Goal: Register for event/course

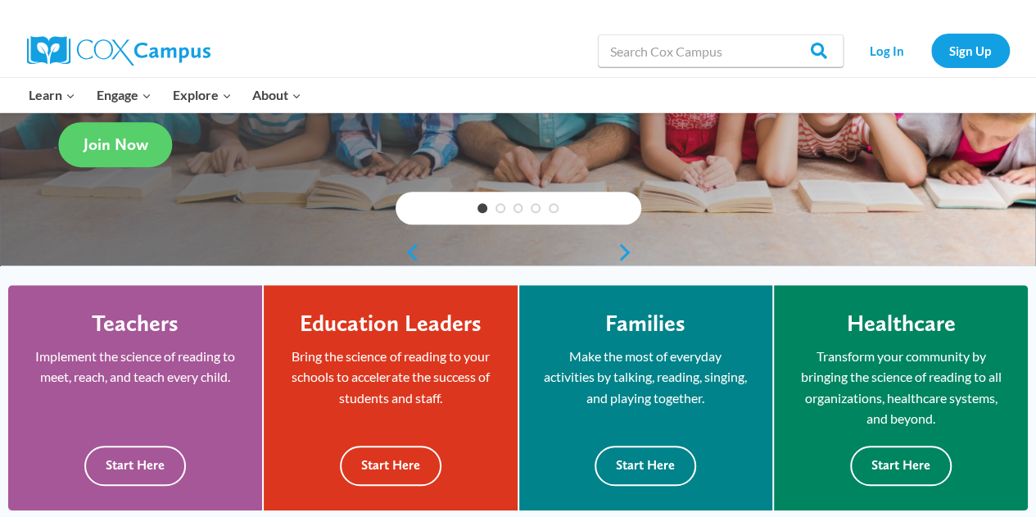
scroll to position [293, 0]
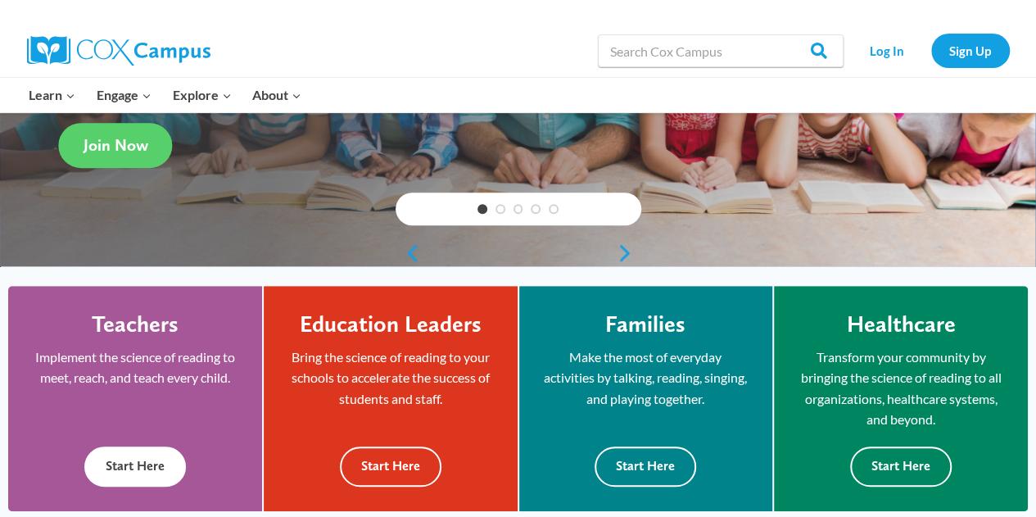
click at [115, 468] on button "Start Here" at bounding box center [135, 466] width 102 height 40
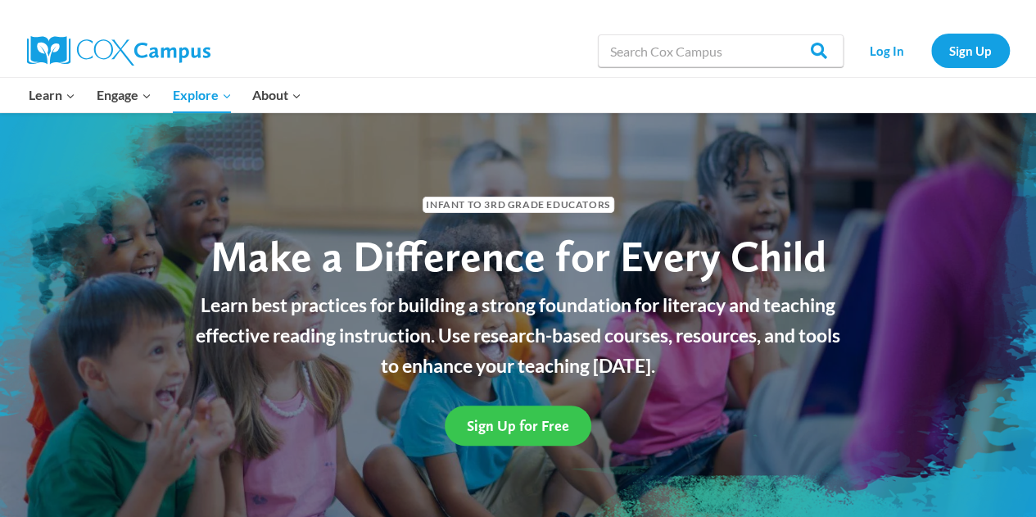
click at [526, 424] on span "Sign Up for Free" at bounding box center [518, 425] width 102 height 17
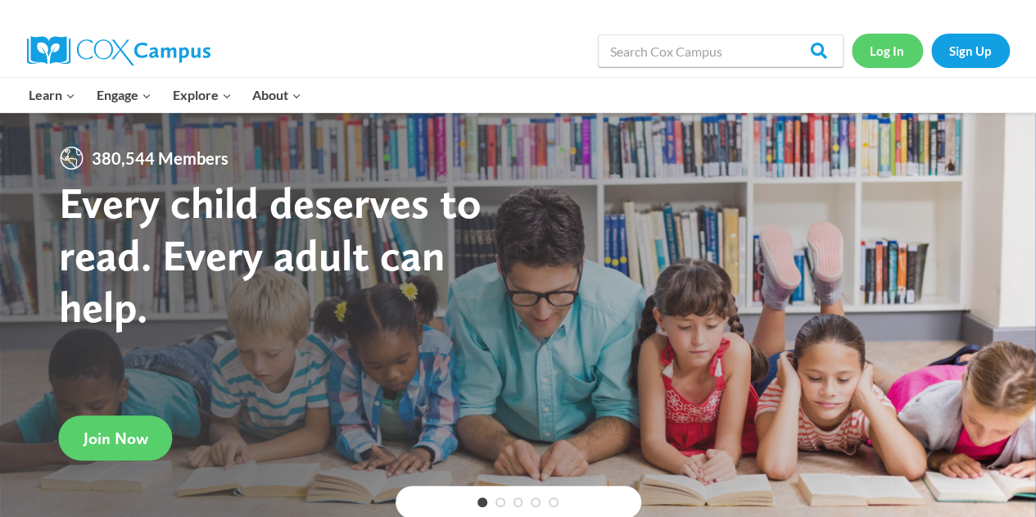
click at [880, 48] on link "Log In" at bounding box center [887, 51] width 71 height 34
click at [965, 52] on link "Sign Up" at bounding box center [970, 51] width 79 height 34
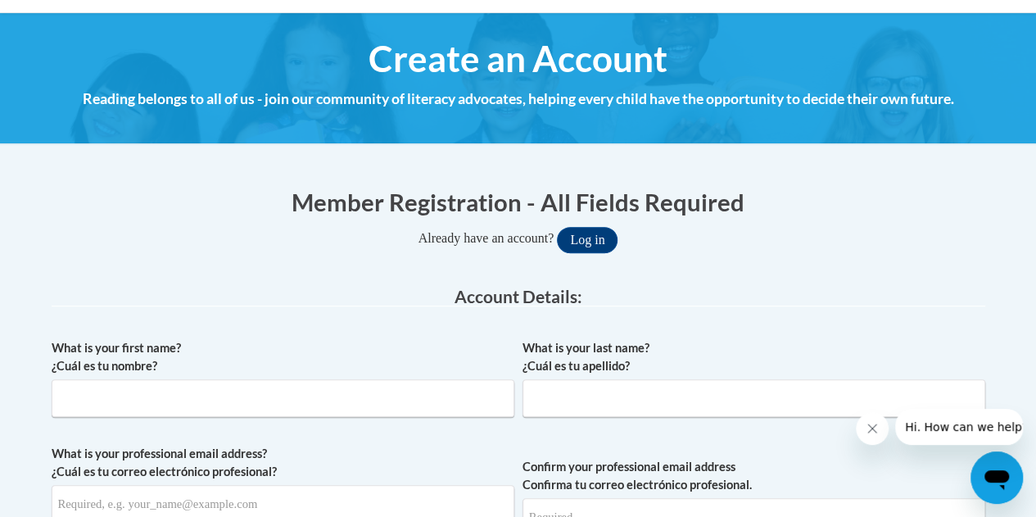
scroll to position [173, 0]
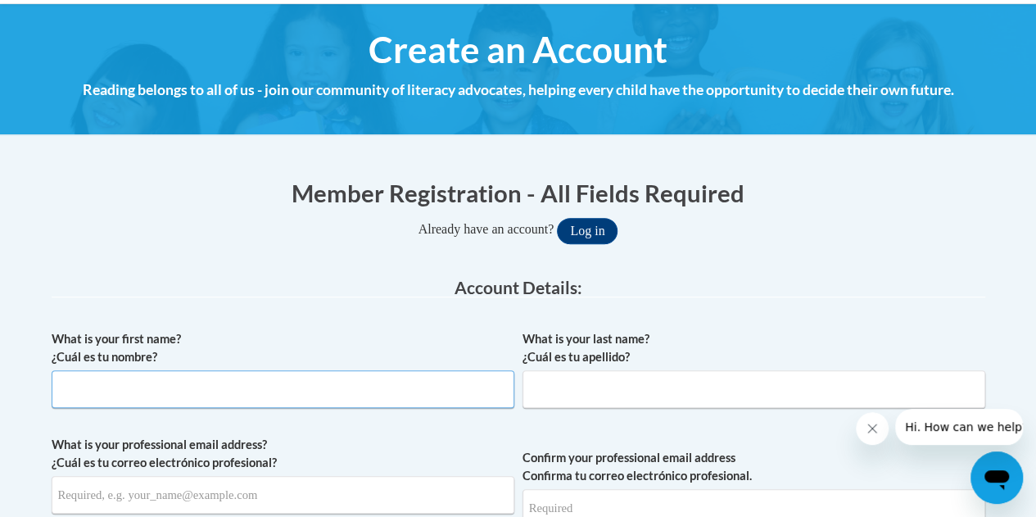
click at [482, 385] on input "What is your first name? ¿Cuál es tu nombre?" at bounding box center [283, 389] width 463 height 38
type input "Laci"
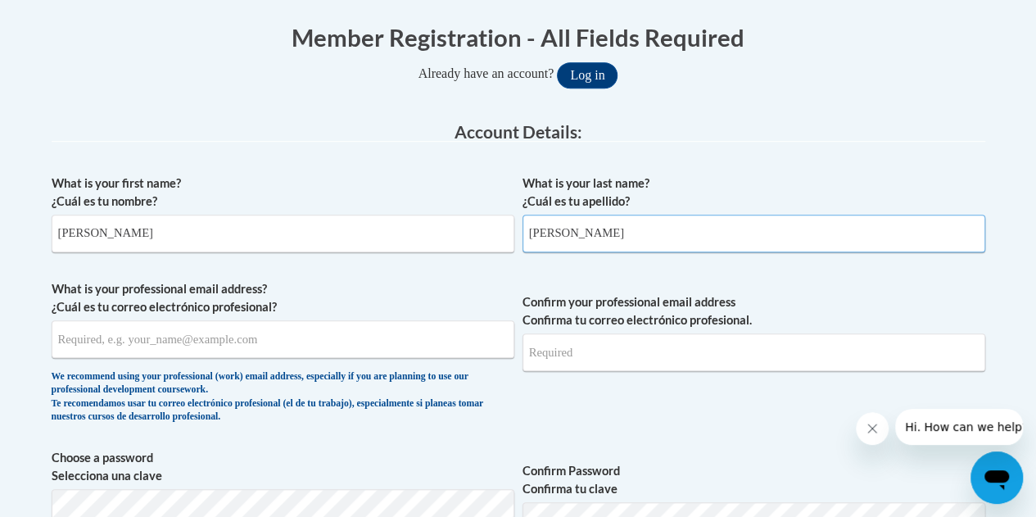
scroll to position [334, 0]
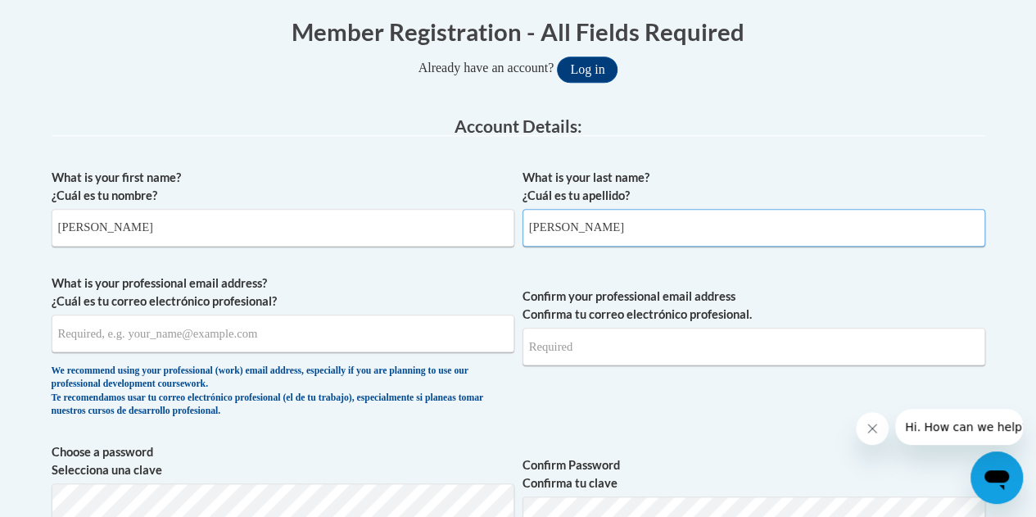
type input "Duer"
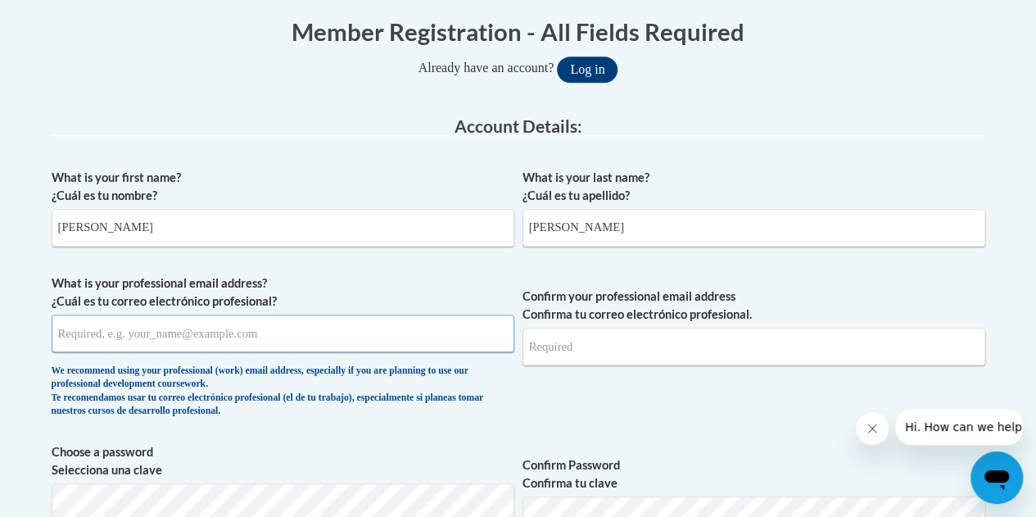
click at [246, 331] on input "What is your professional email address? ¿Cuál es tu correo electrónico profesi…" at bounding box center [283, 333] width 463 height 38
type input "duer.laci@fcboe.org"
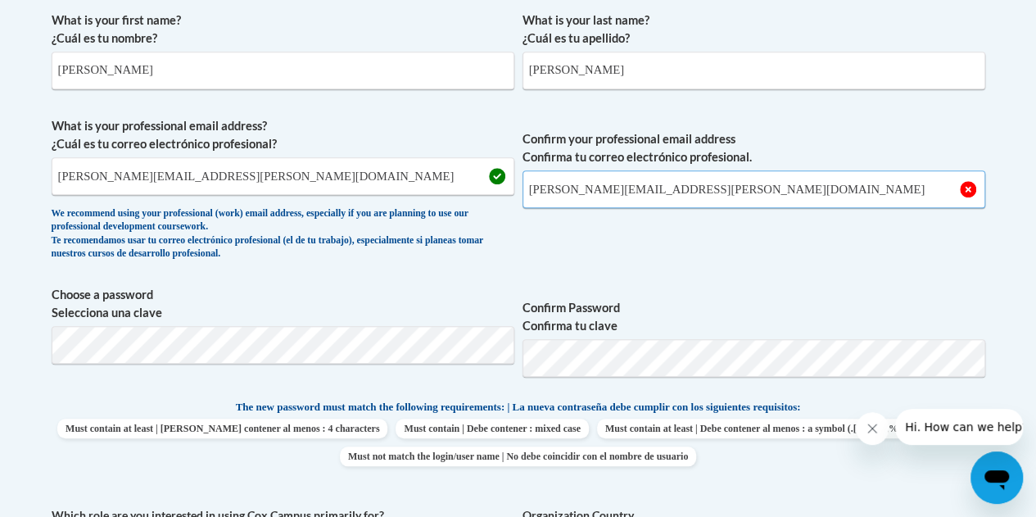
scroll to position [494, 0]
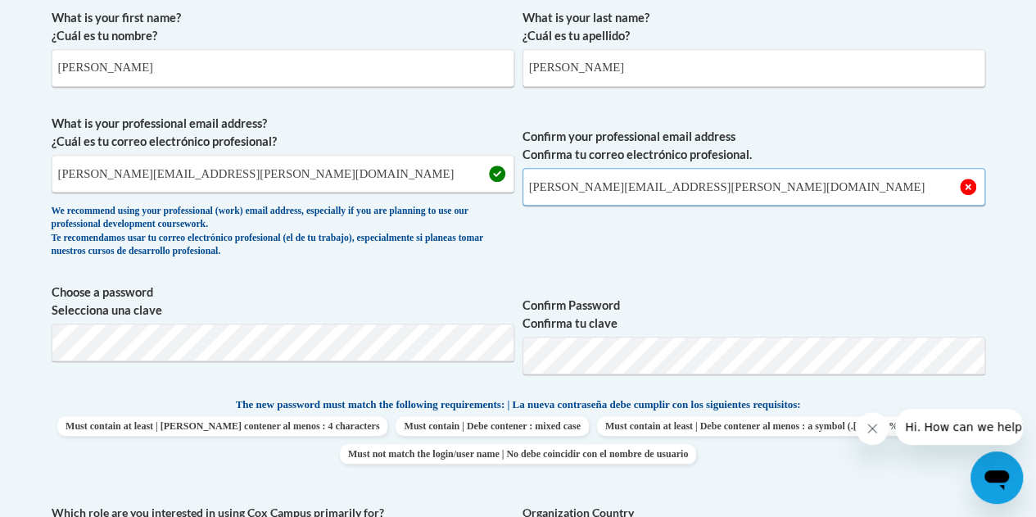
type input "duer.laci@fcboe.org"
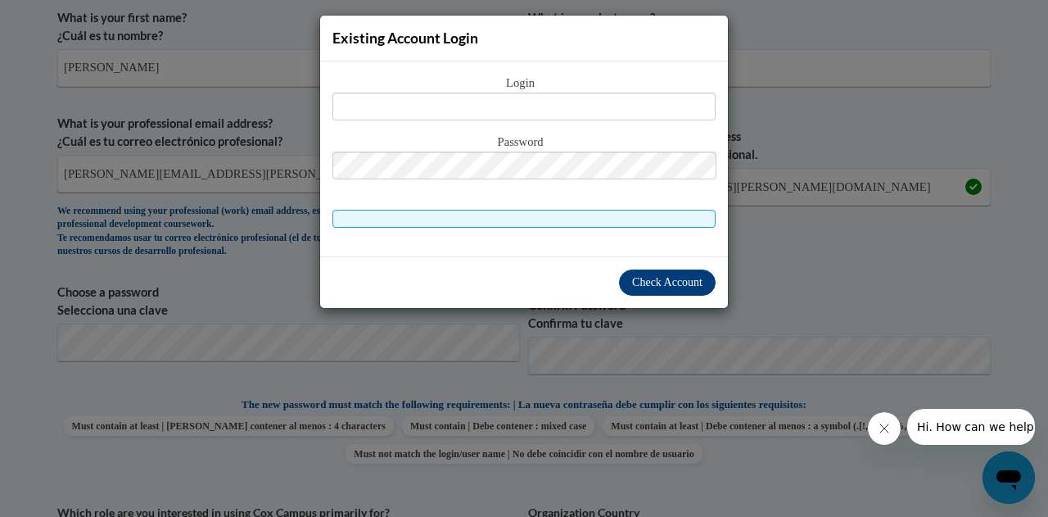
click at [799, 238] on div "Existing Account Login Login Password" at bounding box center [524, 258] width 1048 height 517
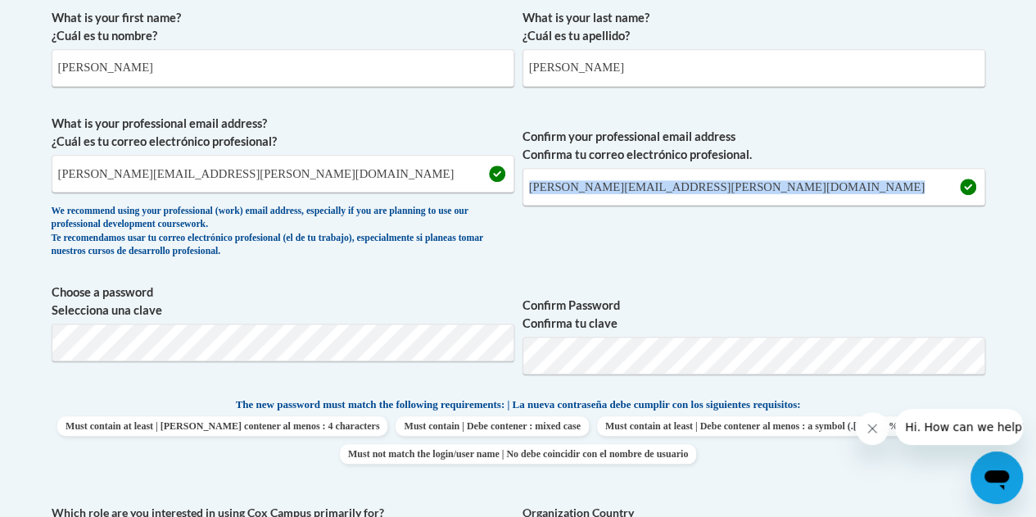
click at [799, 238] on span "Confirm your professional email address Confirma tu correo electrónico profesio…" at bounding box center [753, 190] width 463 height 151
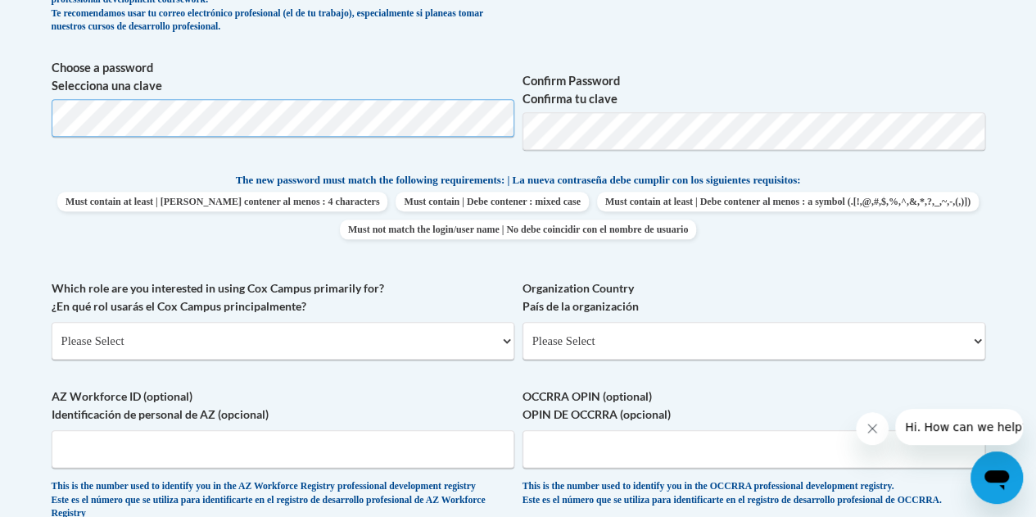
scroll to position [719, 0]
click at [474, 337] on select "Please Select College/University | Colegio/Universidad Community/Nonprofit Part…" at bounding box center [283, 340] width 463 height 38
select select "fbf2d438-af2f-41f8-98f1-81c410e29de3"
click at [52, 321] on select "Please Select College/University | Colegio/Universidad Community/Nonprofit Part…" at bounding box center [283, 340] width 463 height 38
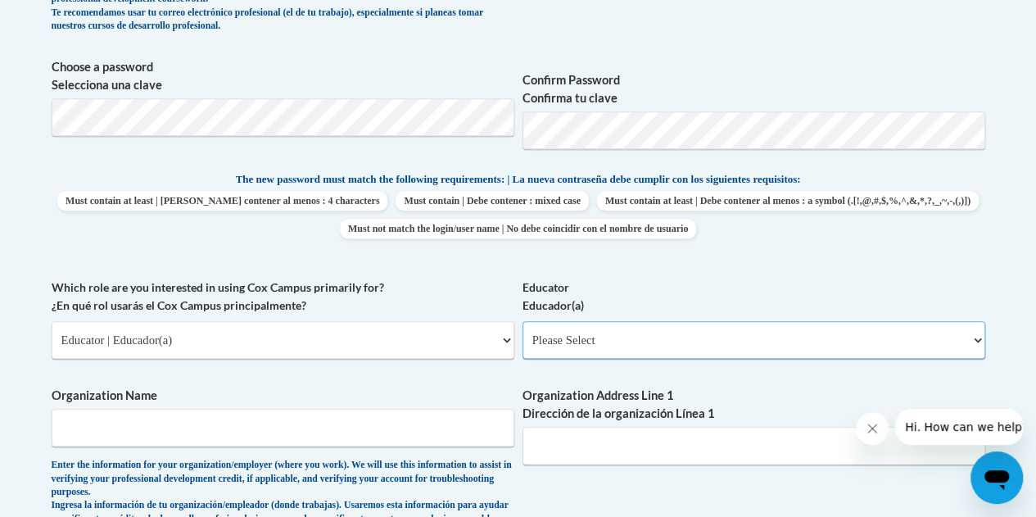
click at [594, 347] on select "Please Select Early Learning/Daycare Teacher/Family Home Care Provider | Maestr…" at bounding box center [753, 340] width 463 height 38
select select "8e40623d-54d0-45cd-9f92-5df65cd3f8cf"
click at [522, 321] on select "Please Select Early Learning/Daycare Teacher/Family Home Care Provider | Maestr…" at bounding box center [753, 340] width 463 height 38
click at [381, 430] on input "Organization Name" at bounding box center [283, 428] width 463 height 38
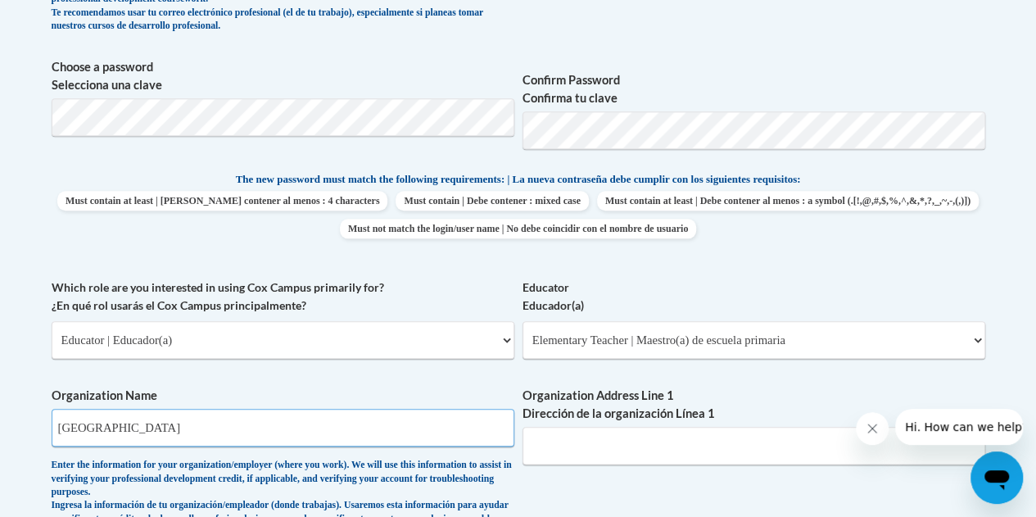
type input "Cleveland Elementary"
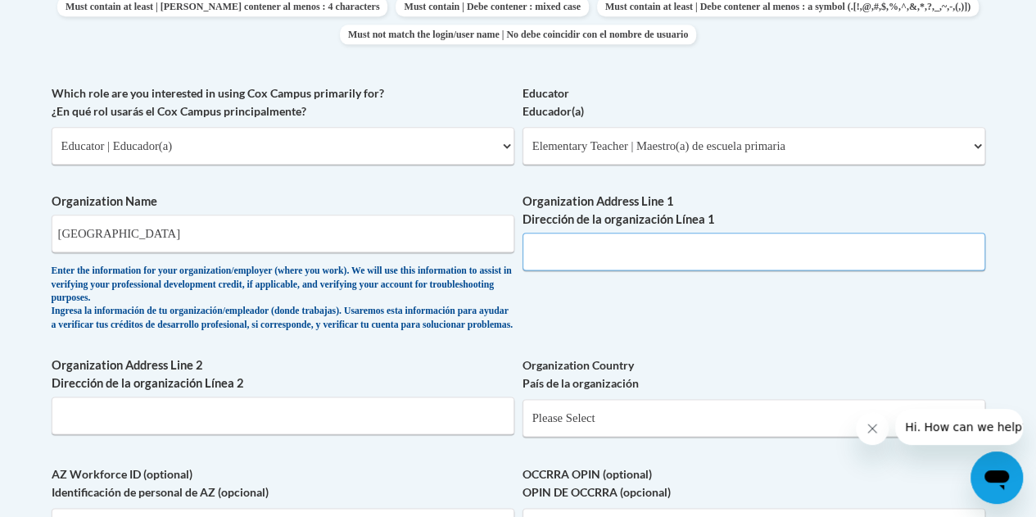
scroll to position [915, 0]
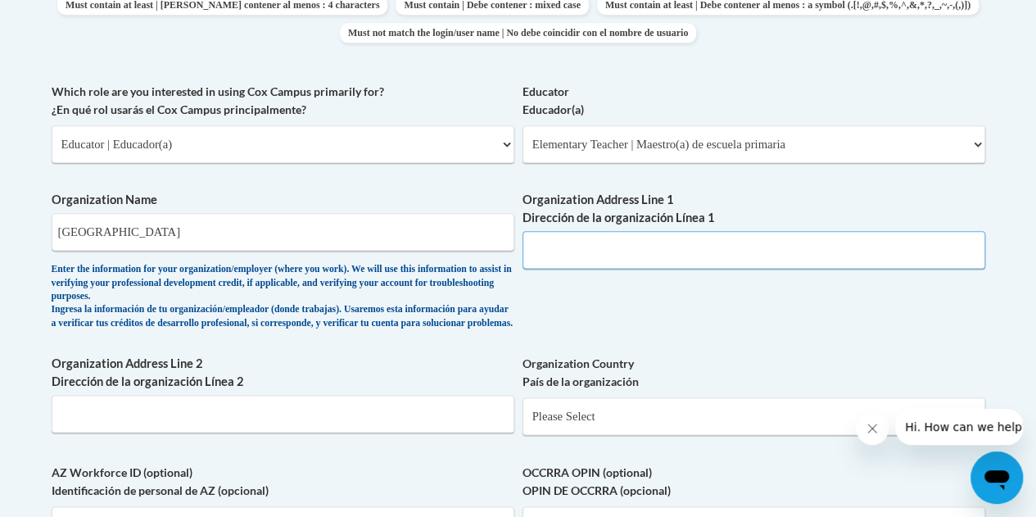
type input "`"
type input "190 Lester Road"
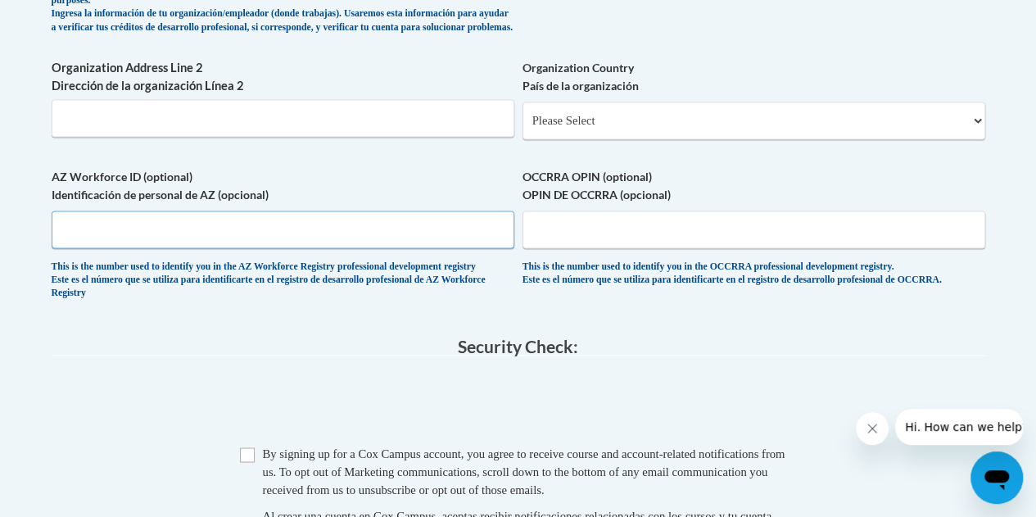
scroll to position [1215, 0]
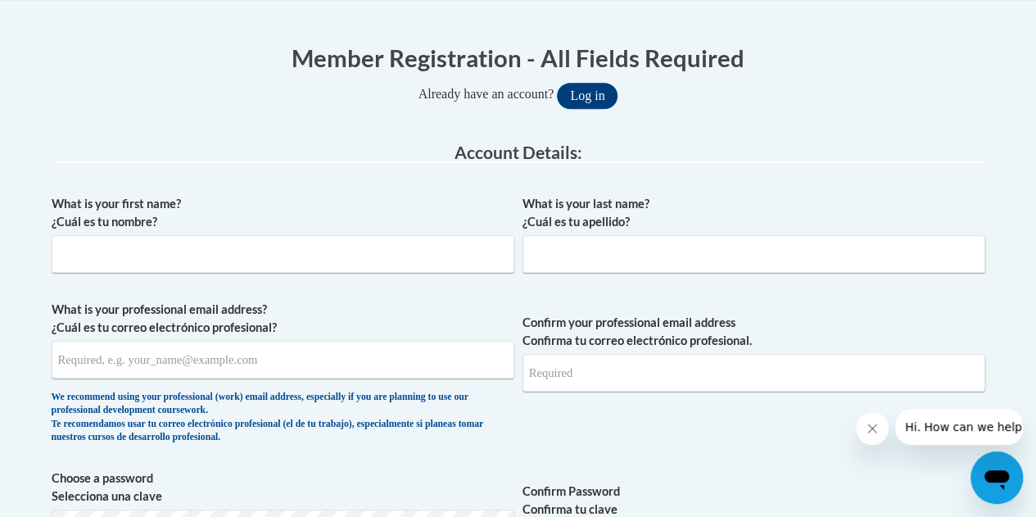
scroll to position [314, 0]
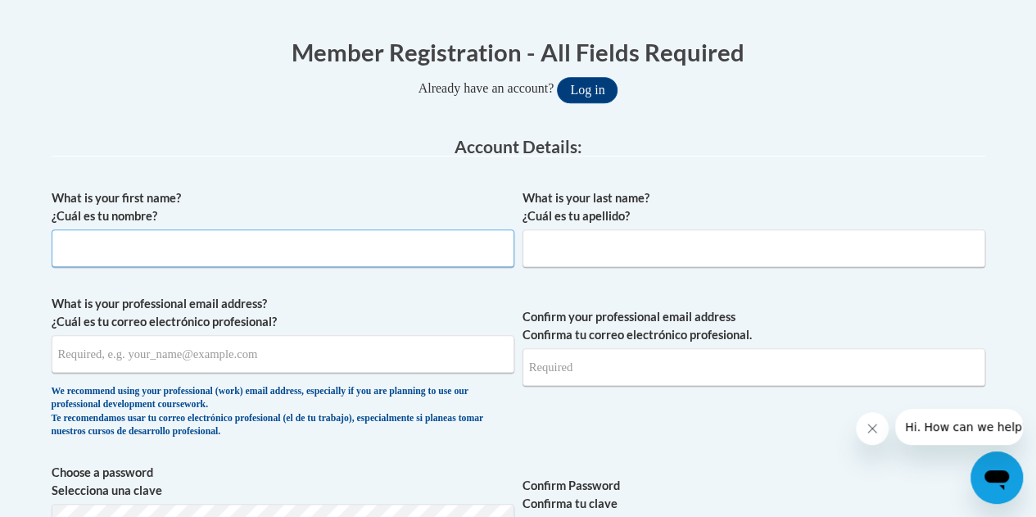
drag, startPoint x: 0, startPoint y: 0, endPoint x: 229, endPoint y: 242, distance: 333.1
click at [229, 242] on input "What is your first name? ¿Cuál es tu nombre?" at bounding box center [283, 248] width 463 height 38
type input "l"
type input "Laci"
type input "Duer"
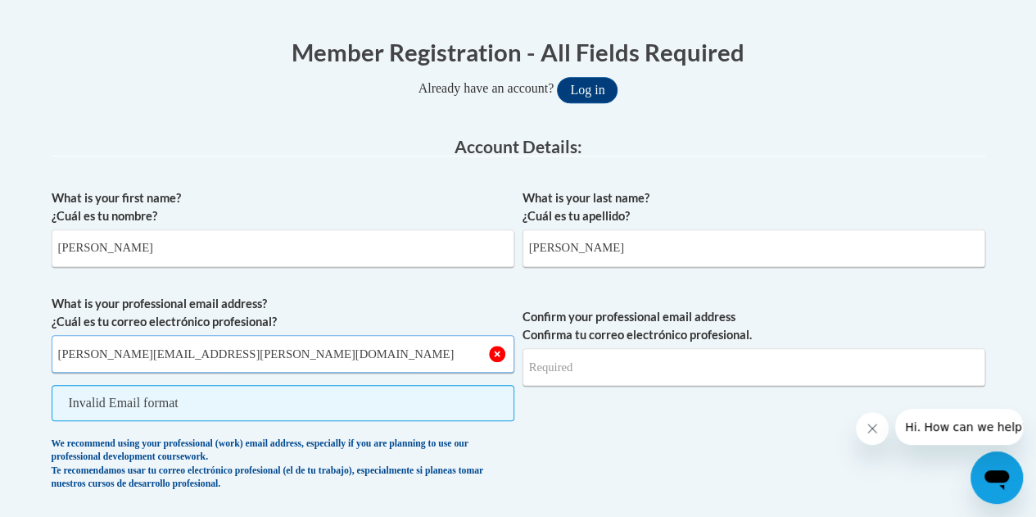
type input "duer.laci@fcboe.org"
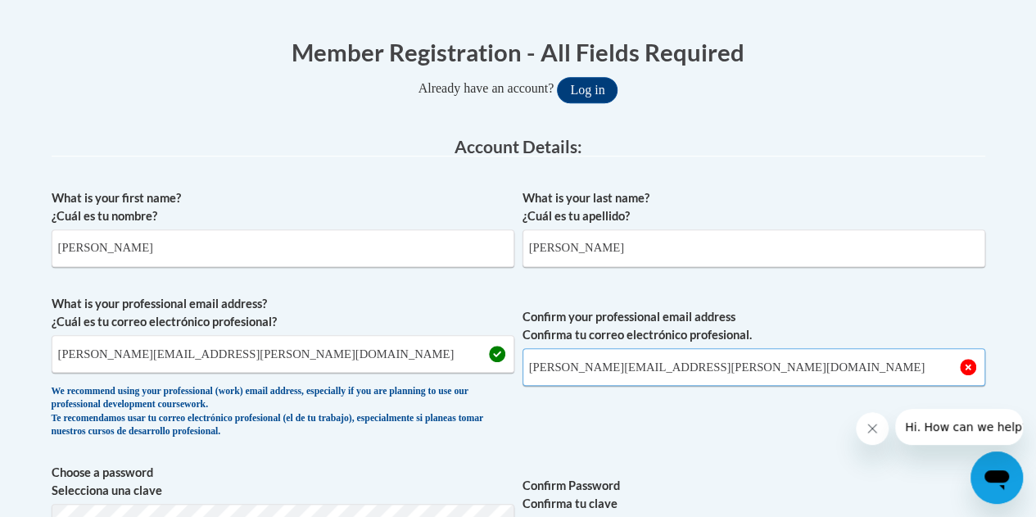
type input "duer.laci@fcboe.org"
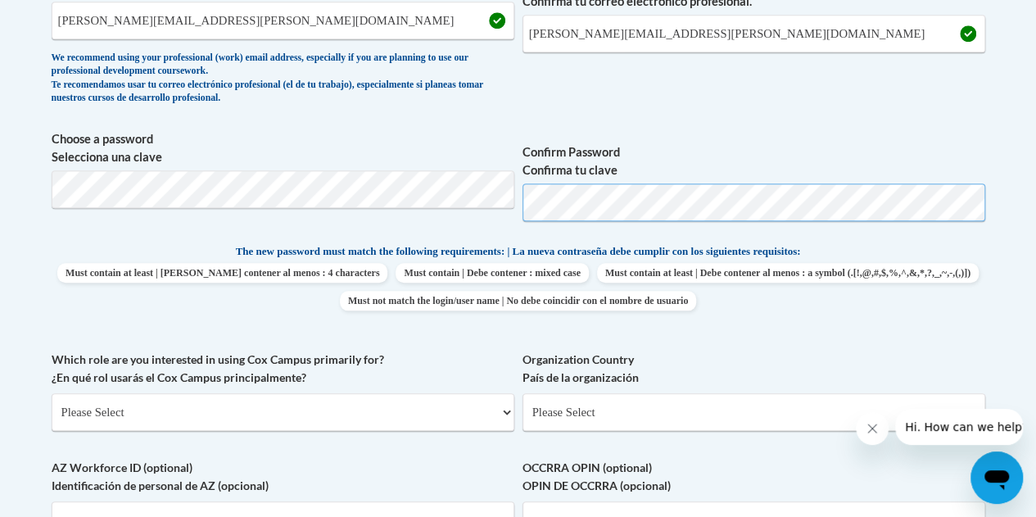
scroll to position [648, 0]
click at [199, 415] on select "Please Select College/University | Colegio/Universidad Community/Nonprofit Part…" at bounding box center [283, 411] width 463 height 38
select select "fbf2d438-af2f-41f8-98f1-81c410e29de3"
click at [52, 392] on select "Please Select College/University | Colegio/Universidad Community/Nonprofit Part…" at bounding box center [283, 411] width 463 height 38
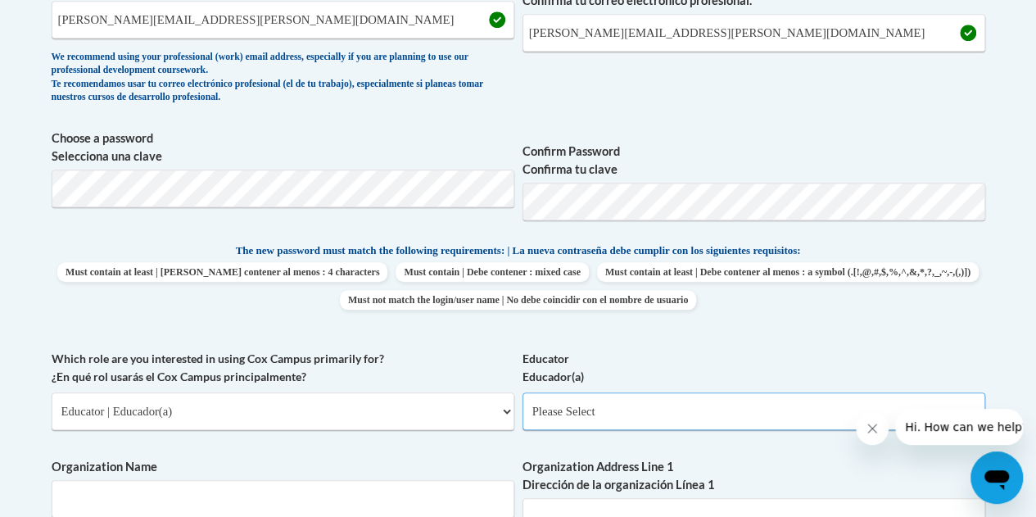
click at [549, 417] on select "Please Select Early Learning/Daycare Teacher/Family Home Care Provider | Maestr…" at bounding box center [753, 411] width 463 height 38
select select "8e40623d-54d0-45cd-9f92-5df65cd3f8cf"
click at [522, 392] on select "Please Select Early Learning/Daycare Teacher/Family Home Care Provider | Maestr…" at bounding box center [753, 411] width 463 height 38
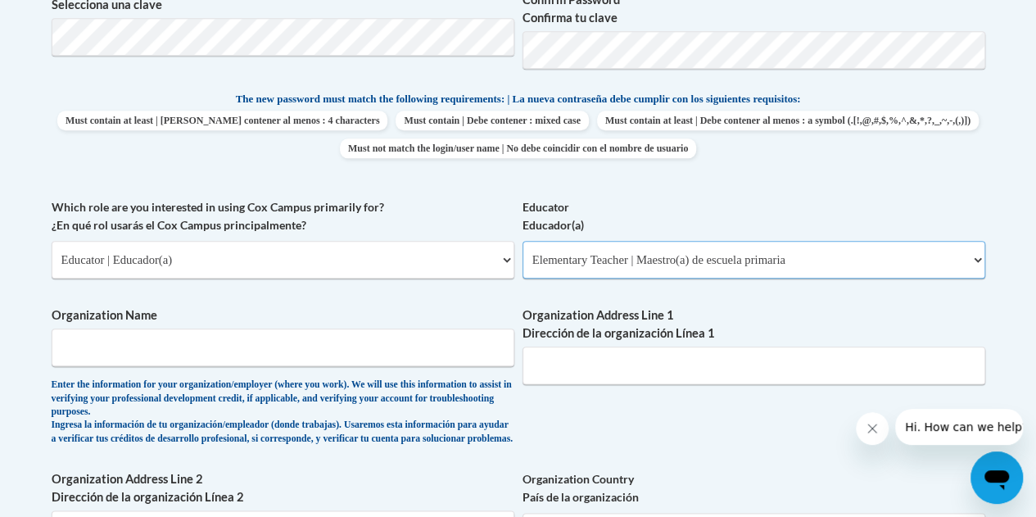
scroll to position [802, 0]
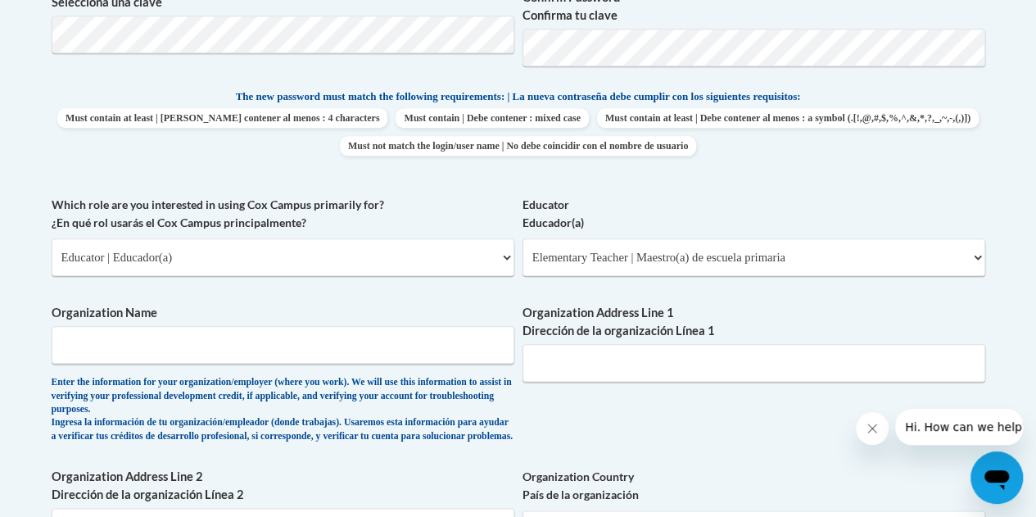
click at [370, 365] on span "Organization Name Enter the information for your organization/employer (where y…" at bounding box center [283, 373] width 463 height 139
click at [375, 348] on input "Organization Name" at bounding box center [283, 345] width 463 height 38
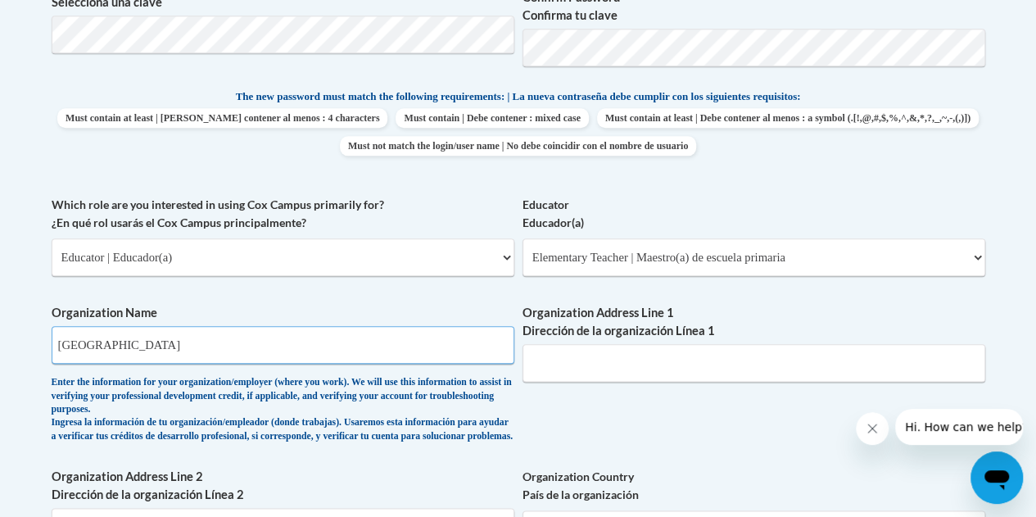
type input "Cleveland Elementary School"
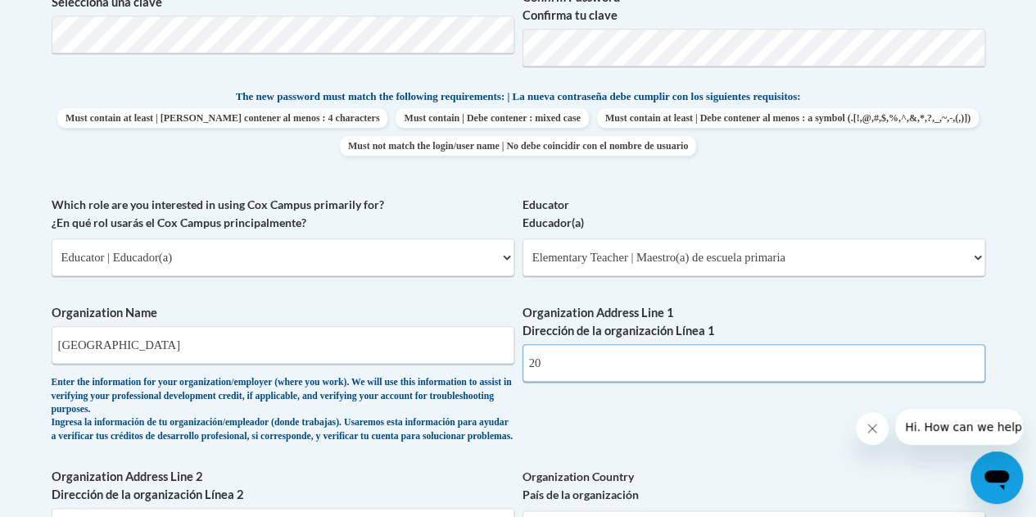
type input "2"
type input "190 Lester Rd"
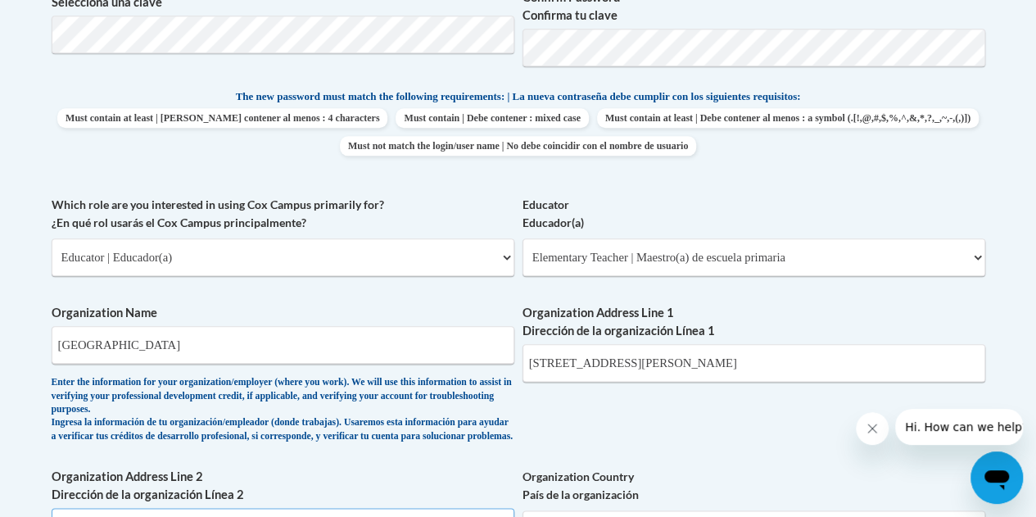
scroll to position [1083, 0]
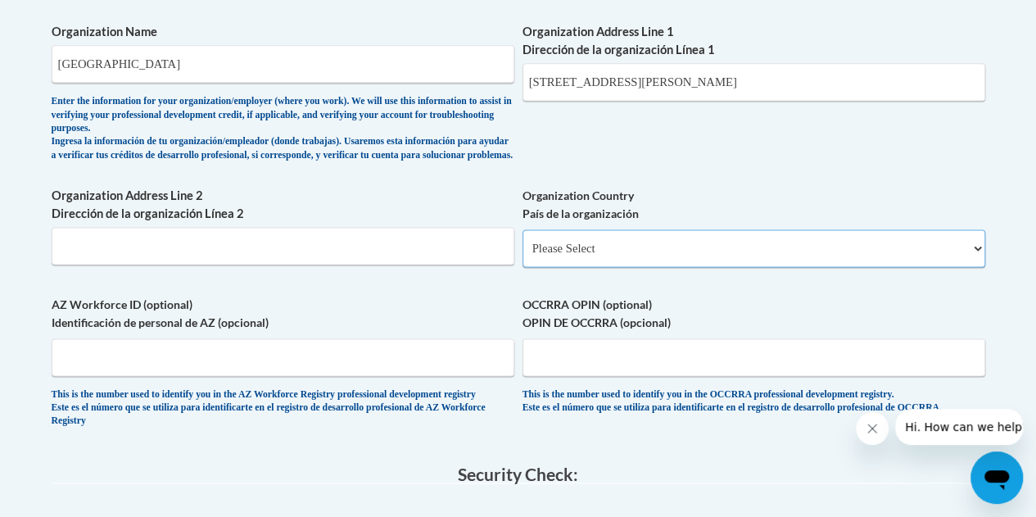
select select "ad49bcad-a171-4b2e-b99c-48b446064914"
select select
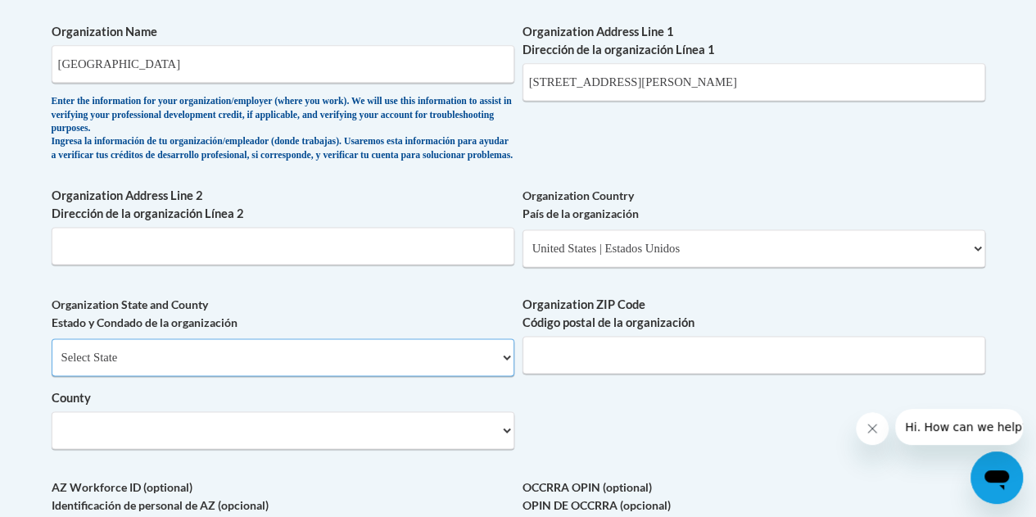
select select "Georgia"
click at [599, 373] on input "Organization ZIP Code Código postal de la organización" at bounding box center [753, 355] width 463 height 38
type input "30215"
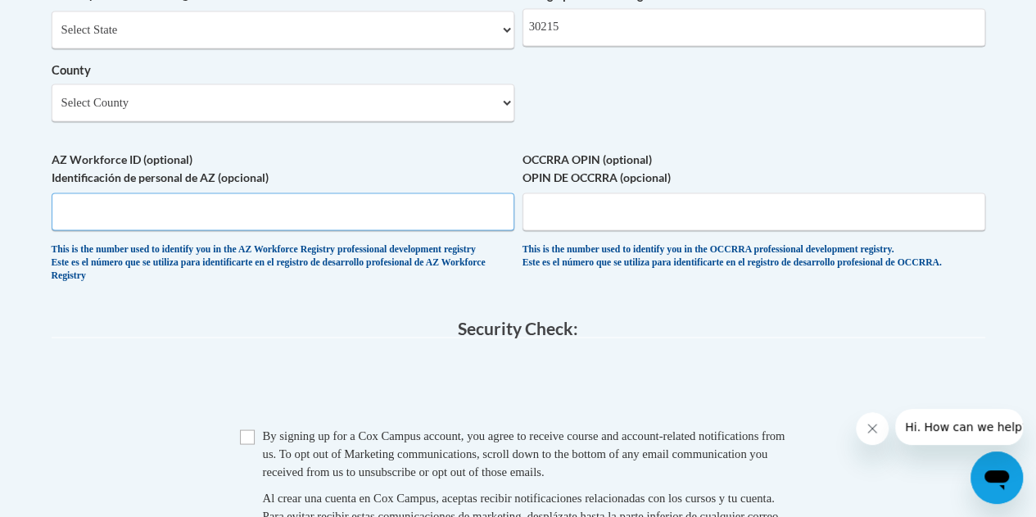
scroll to position [1420, 0]
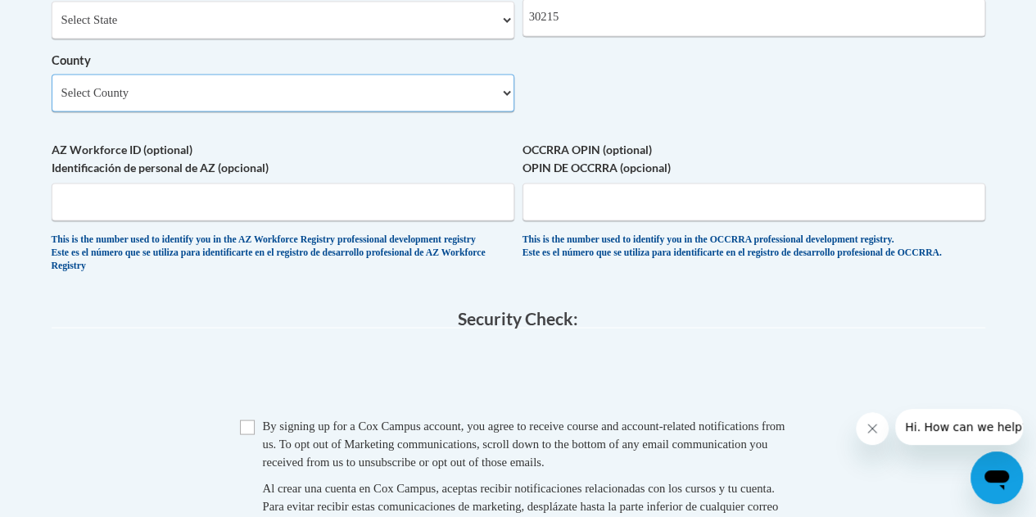
click at [432, 101] on select "Select County Appling Atkinson Bacon Baker Baldwin Banks Barrow Bartow Ben Hill…" at bounding box center [283, 93] width 463 height 38
select select "Fayette"
click at [52, 86] on select "Select County Appling Atkinson Bacon Baker Baldwin Banks Barrow Bartow Ben Hill…" at bounding box center [283, 93] width 463 height 38
click at [246, 434] on input "Checkbox" at bounding box center [247, 426] width 15 height 15
checkbox input "true"
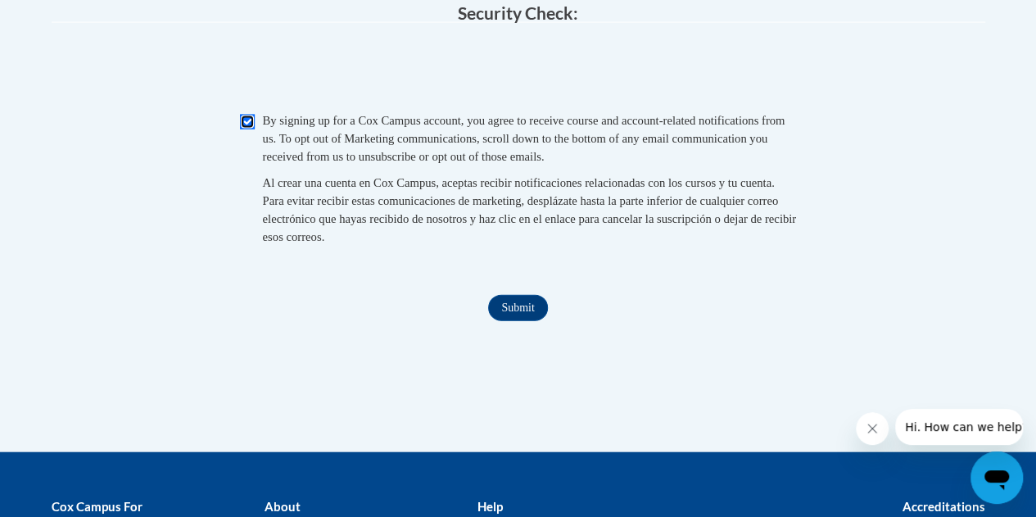
scroll to position [1734, 0]
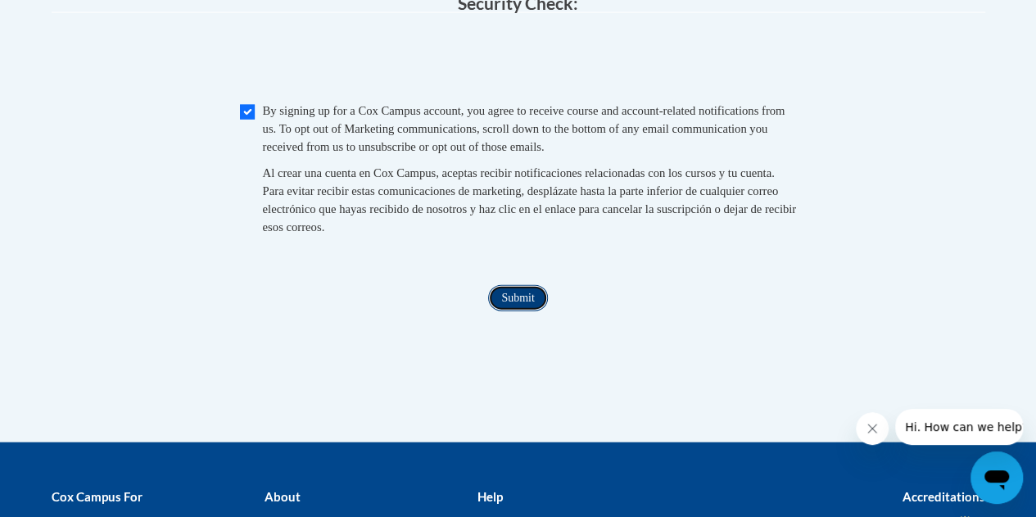
click at [509, 311] on input "Submit" at bounding box center [517, 298] width 59 height 26
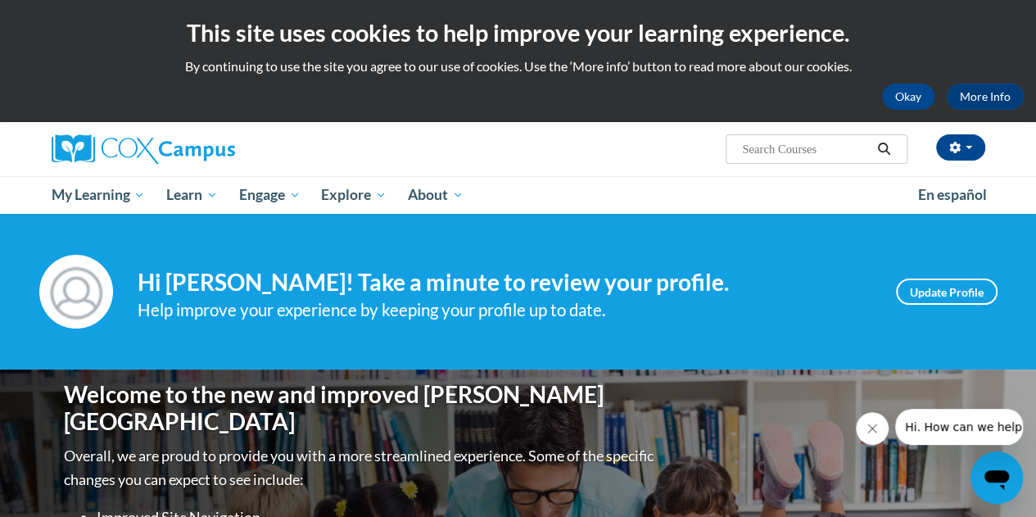
click at [776, 156] on input "Search..." at bounding box center [805, 149] width 131 height 20
type input "gadoe [MEDICAL_DATA]"
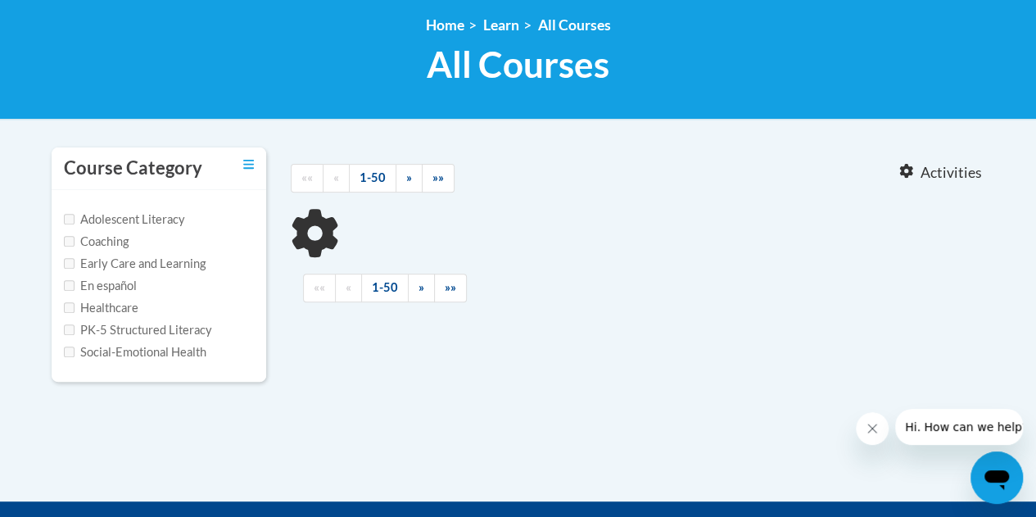
type input "gadoe [MEDICAL_DATA]"
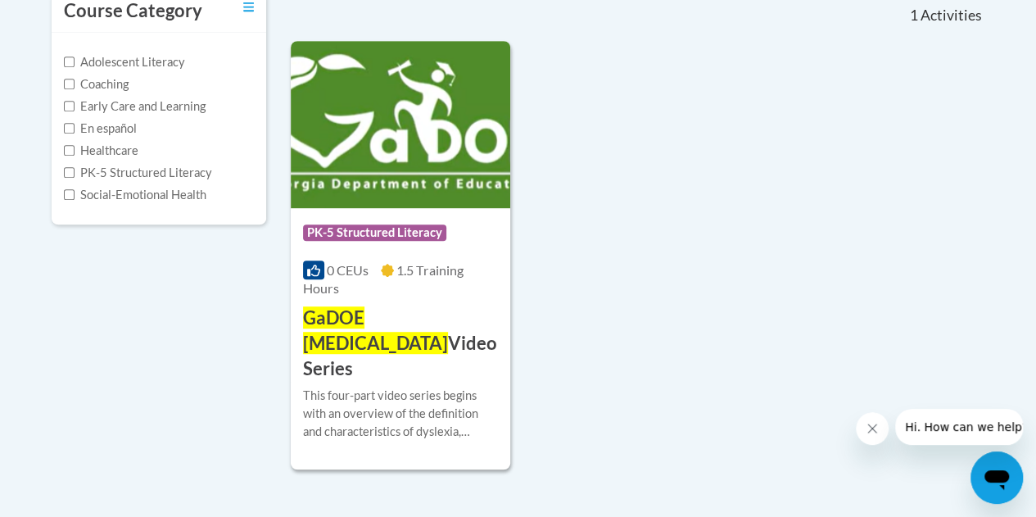
scroll to position [380, 0]
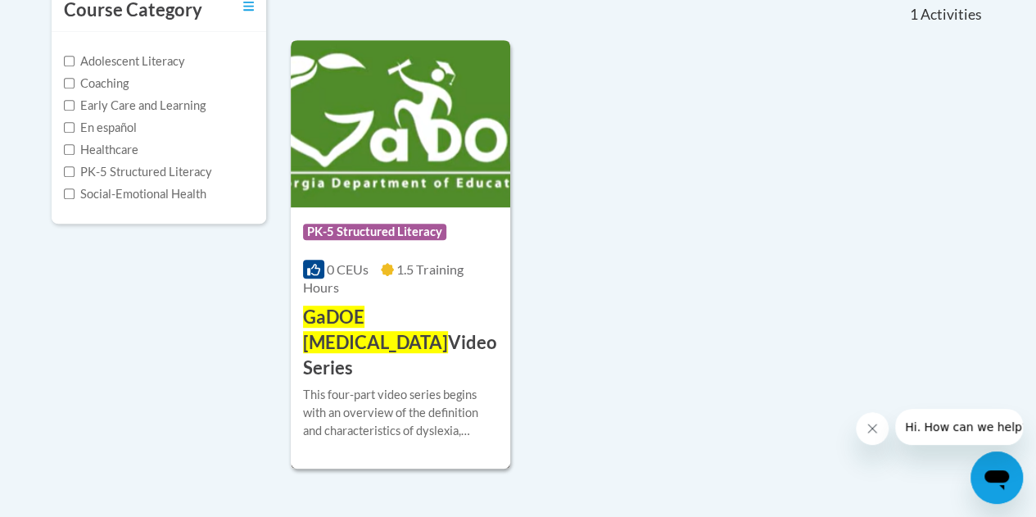
click at [435, 251] on div "Course Category: PK-5 Structured Literacy" at bounding box center [400, 233] width 195 height 37
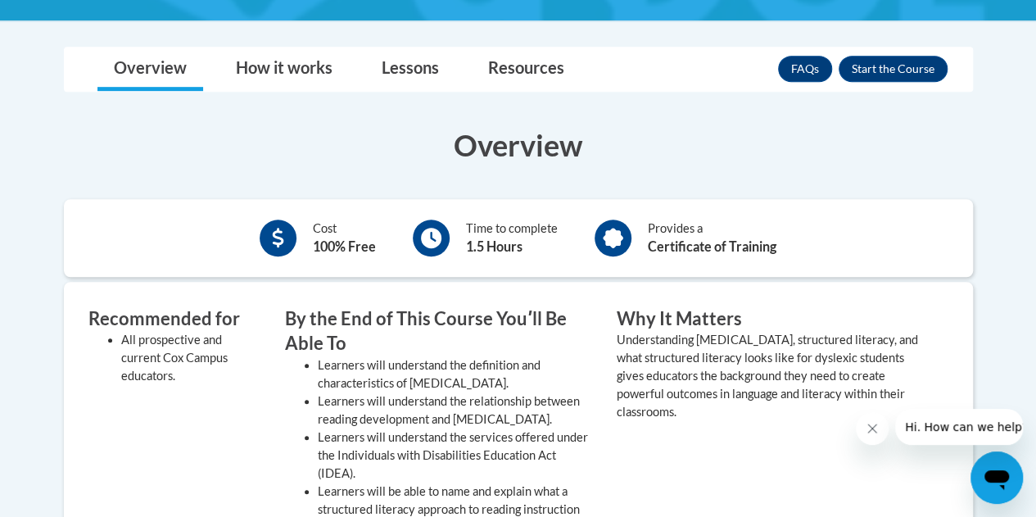
scroll to position [427, 0]
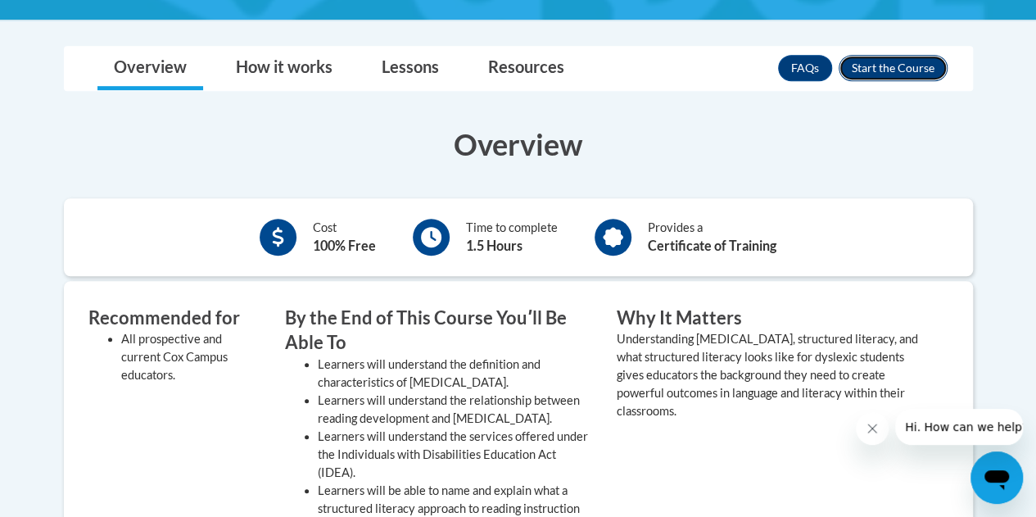
click at [862, 66] on button "Enroll" at bounding box center [893, 68] width 109 height 26
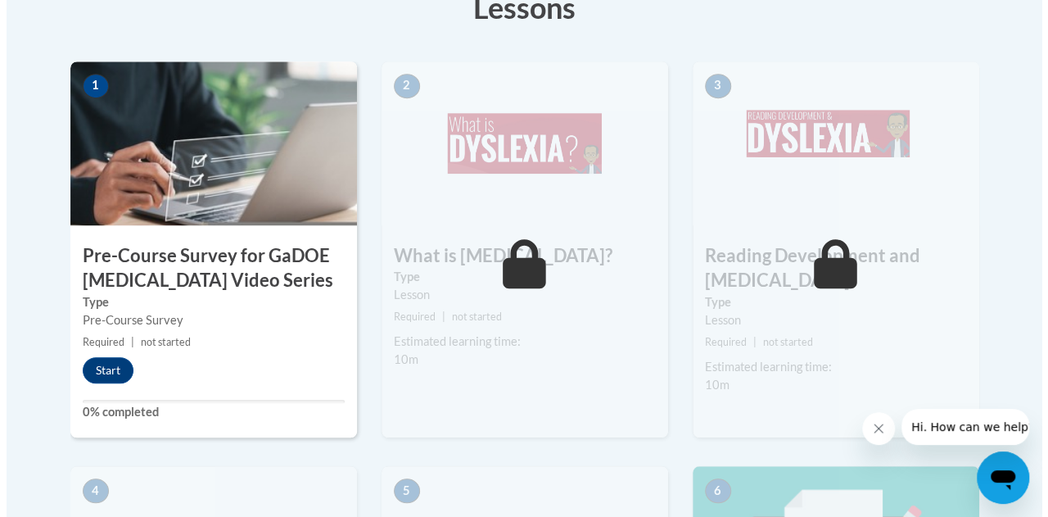
scroll to position [515, 0]
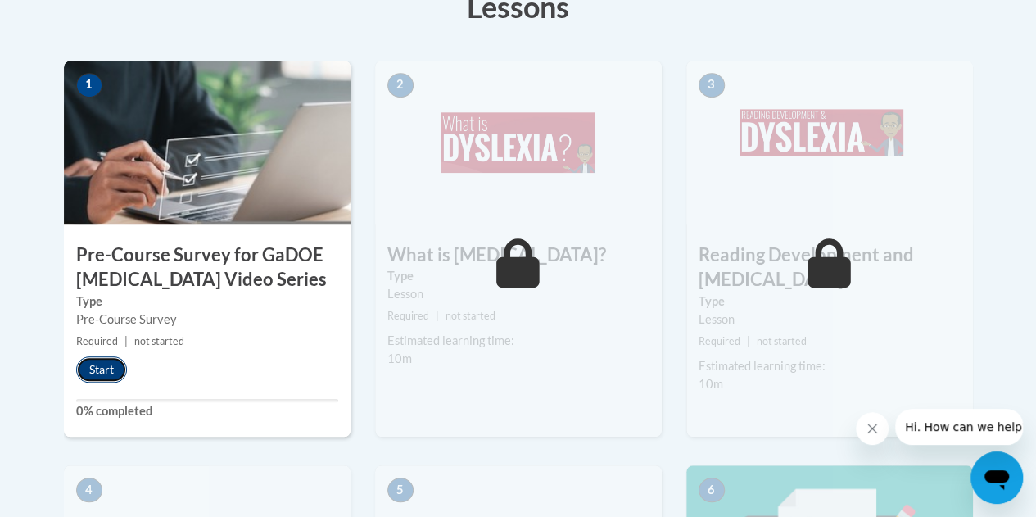
click at [103, 374] on button "Start" at bounding box center [101, 369] width 51 height 26
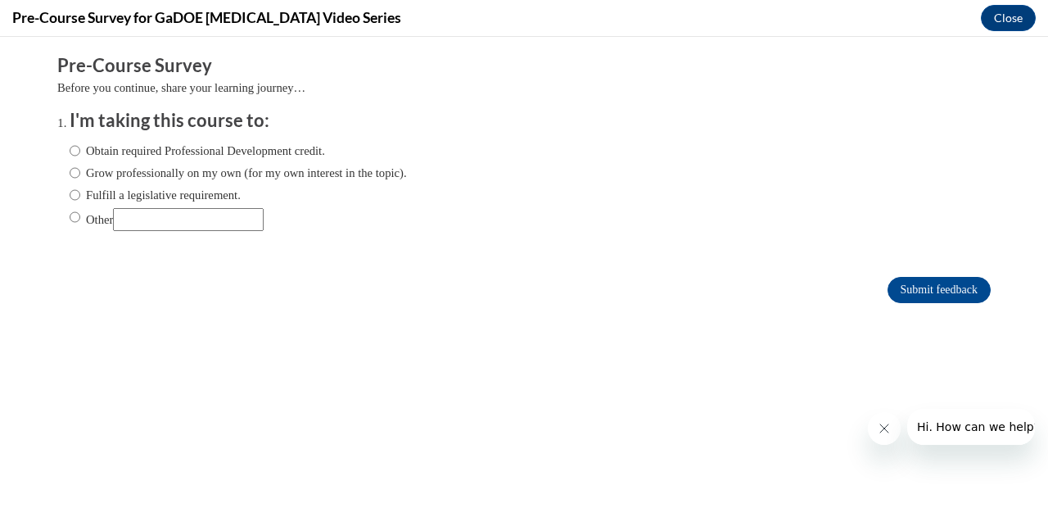
scroll to position [0, 0]
click at [197, 151] on label "Obtain required Professional Development credit." at bounding box center [198, 151] width 256 height 18
click at [80, 151] on input "Obtain required Professional Development credit." at bounding box center [75, 151] width 11 height 18
radio input "true"
click at [888, 284] on input "Submit feedback" at bounding box center [939, 290] width 103 height 26
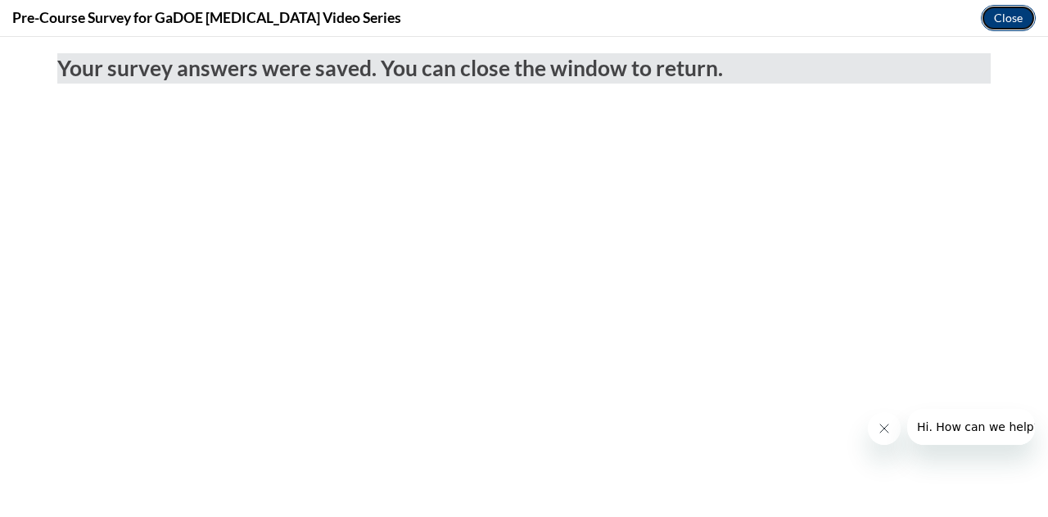
click at [1006, 30] on button "Close" at bounding box center [1008, 18] width 55 height 26
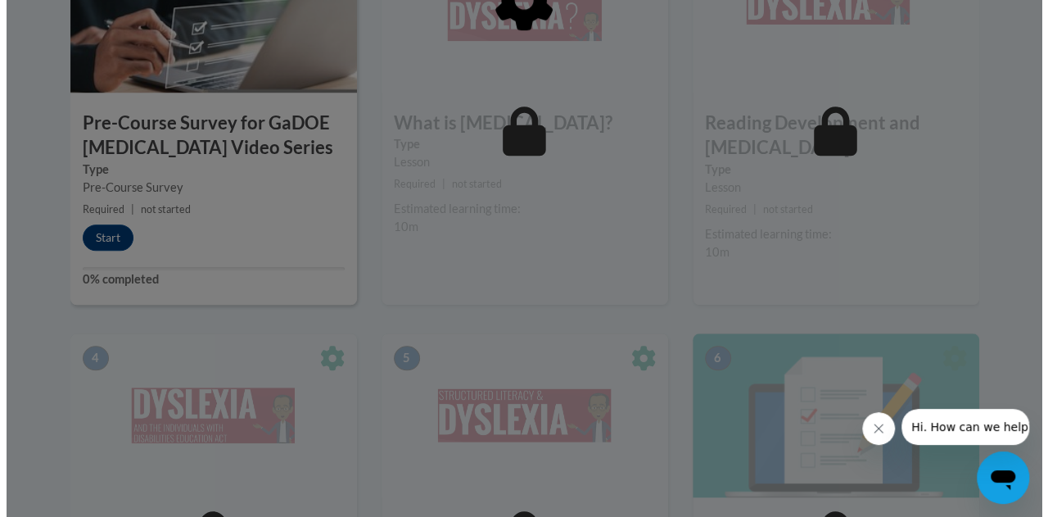
scroll to position [636, 0]
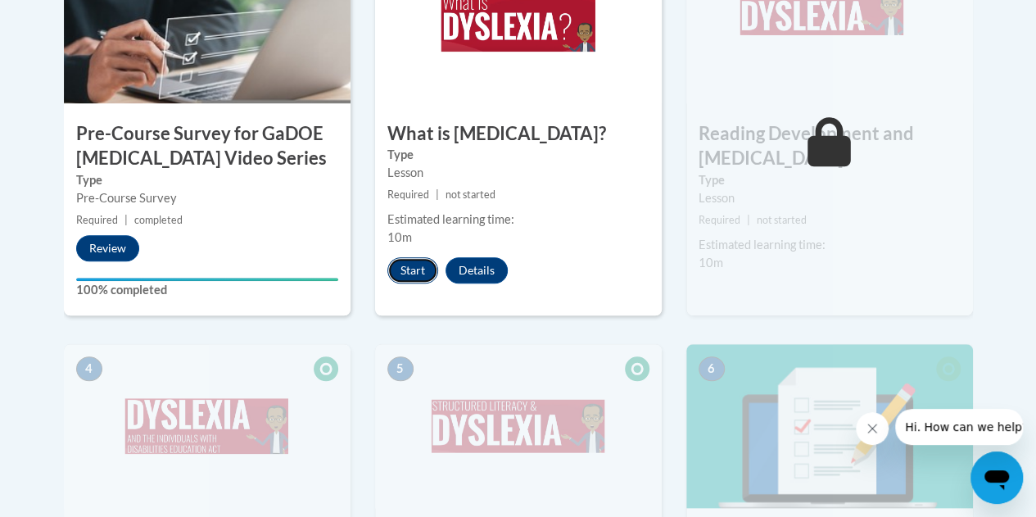
click at [409, 260] on button "Start" at bounding box center [412, 270] width 51 height 26
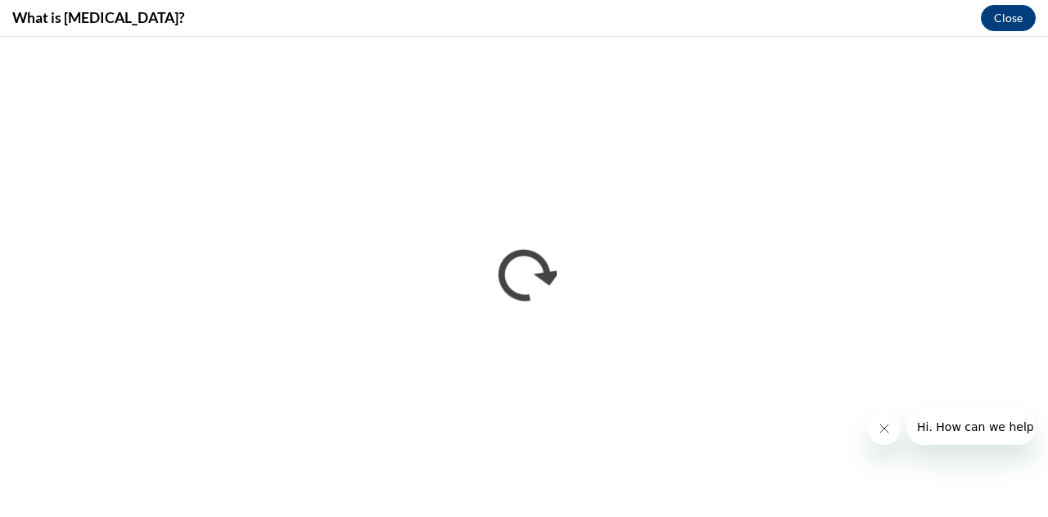
scroll to position [0, 0]
click at [889, 436] on button "Close message from company" at bounding box center [883, 428] width 33 height 33
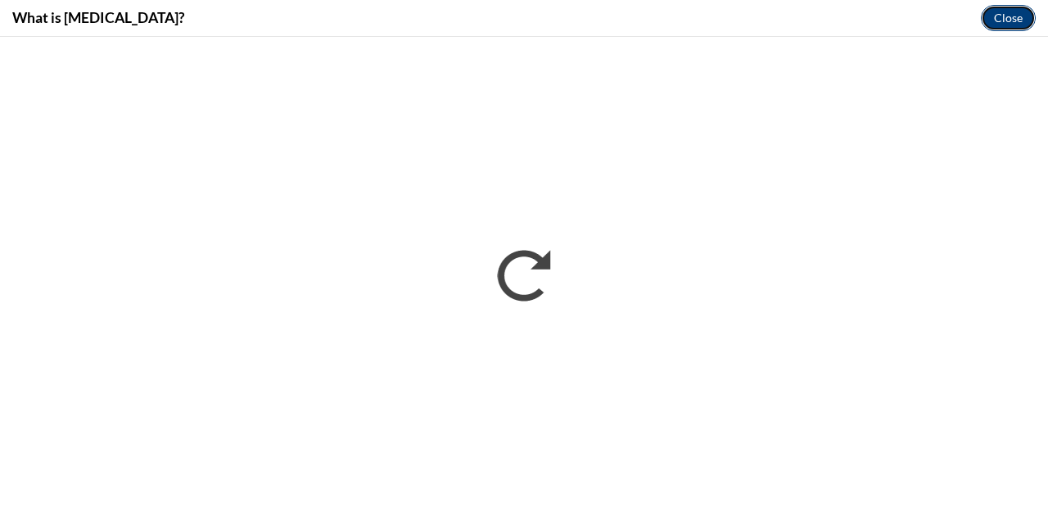
click at [1007, 25] on button "Close" at bounding box center [1008, 18] width 55 height 26
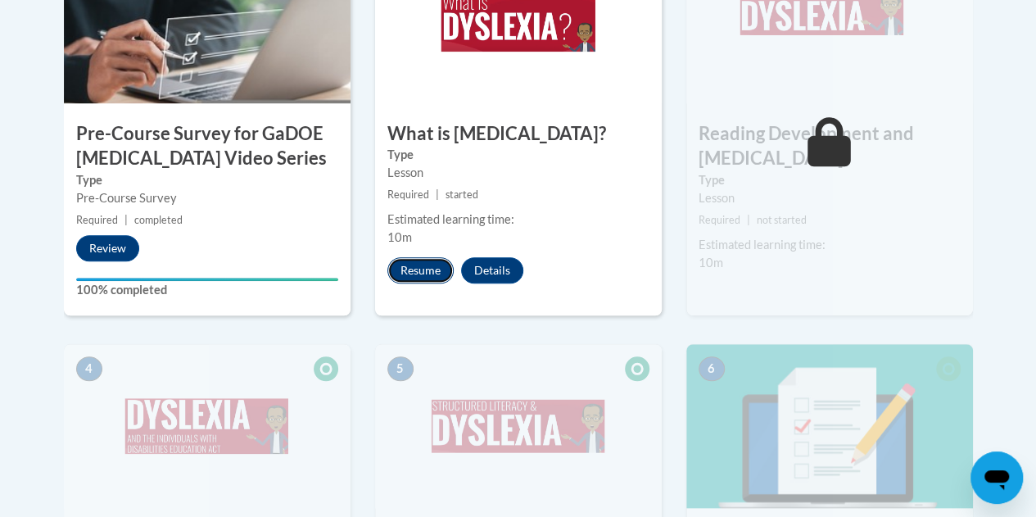
click at [431, 269] on button "Resume" at bounding box center [420, 270] width 66 height 26
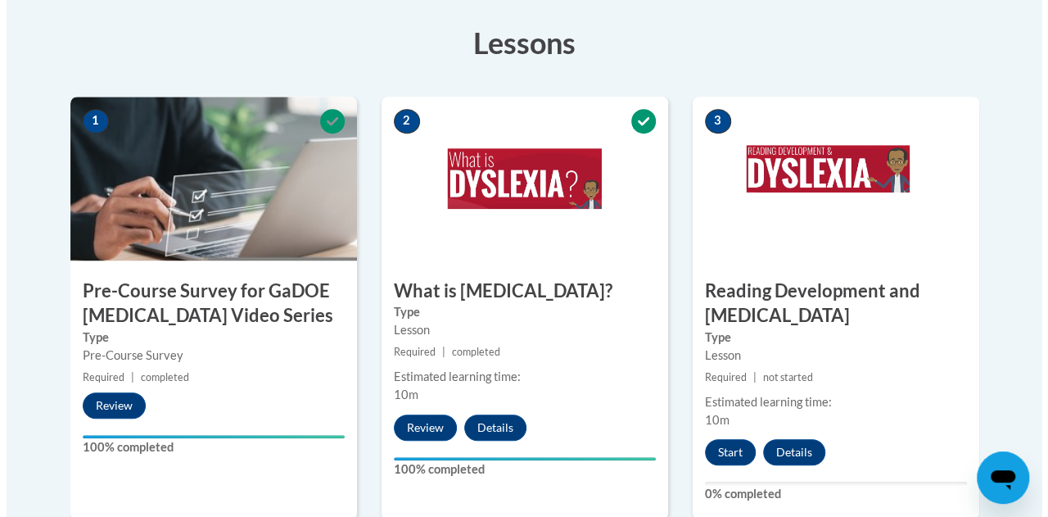
scroll to position [481, 0]
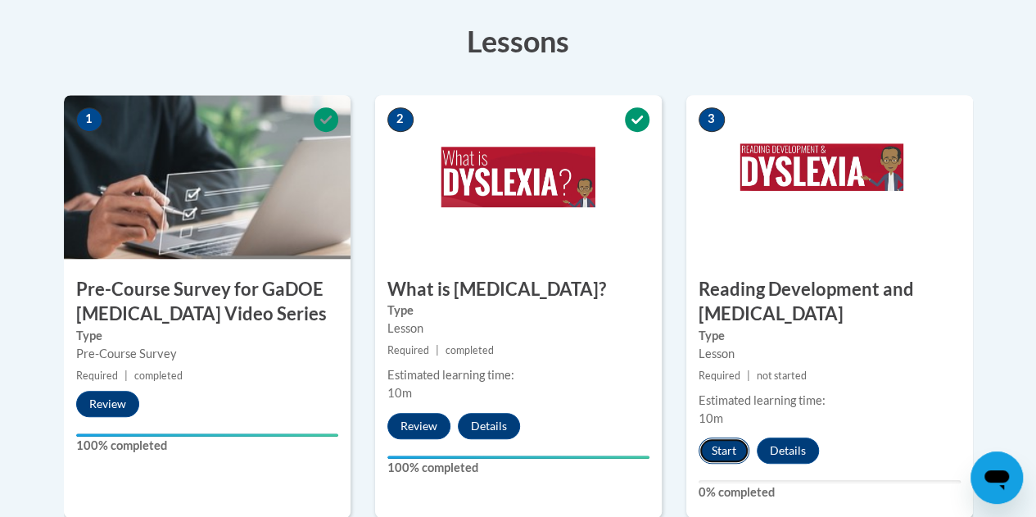
click at [735, 453] on button "Start" at bounding box center [724, 450] width 51 height 26
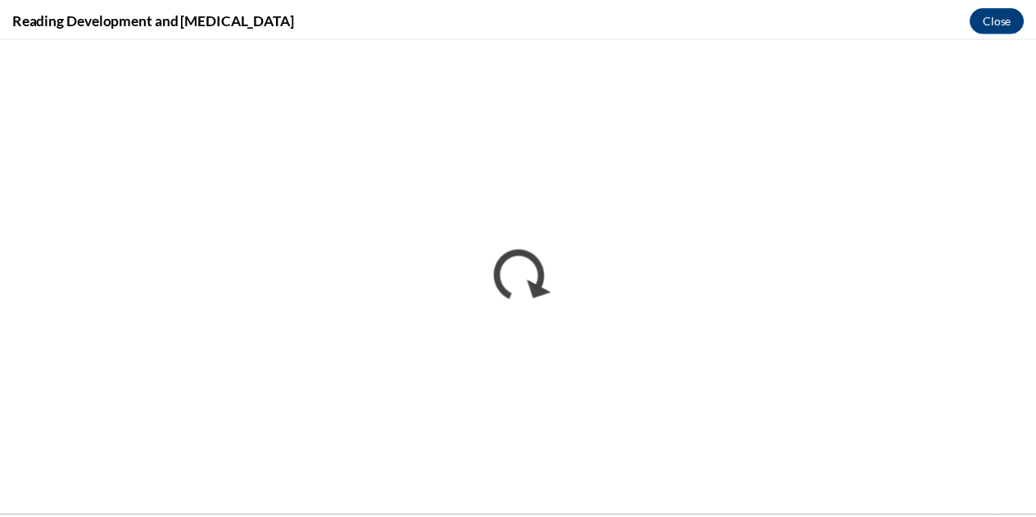
scroll to position [0, 0]
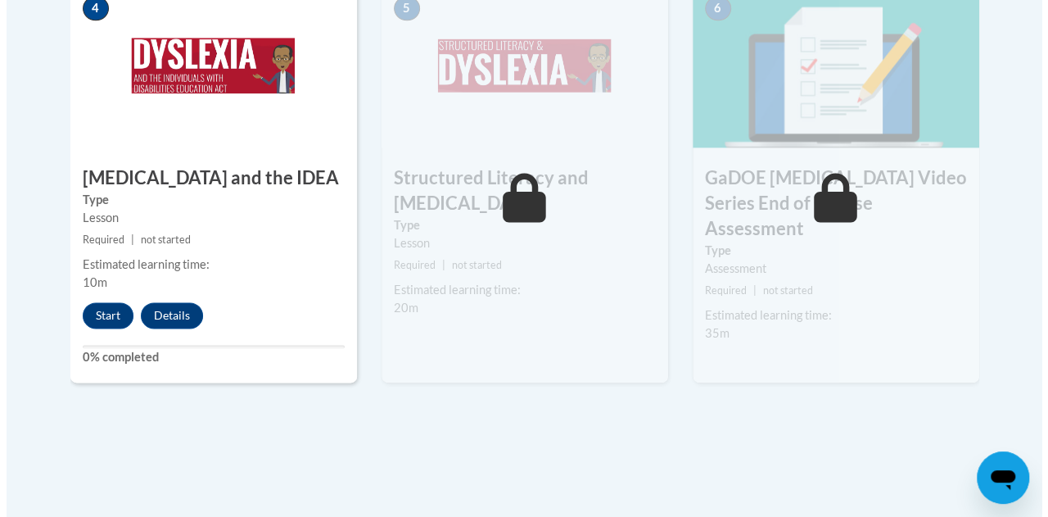
scroll to position [1044, 0]
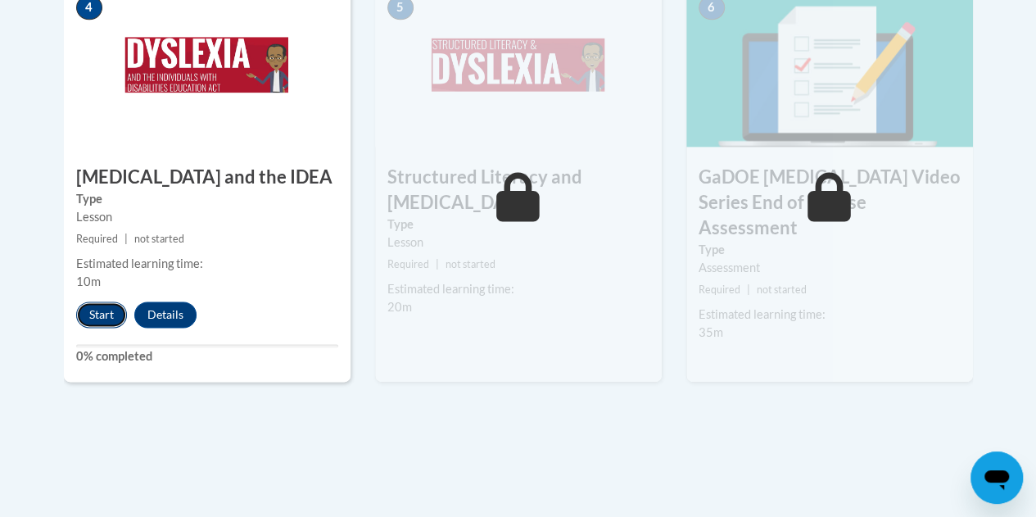
click at [92, 310] on button "Start" at bounding box center [101, 314] width 51 height 26
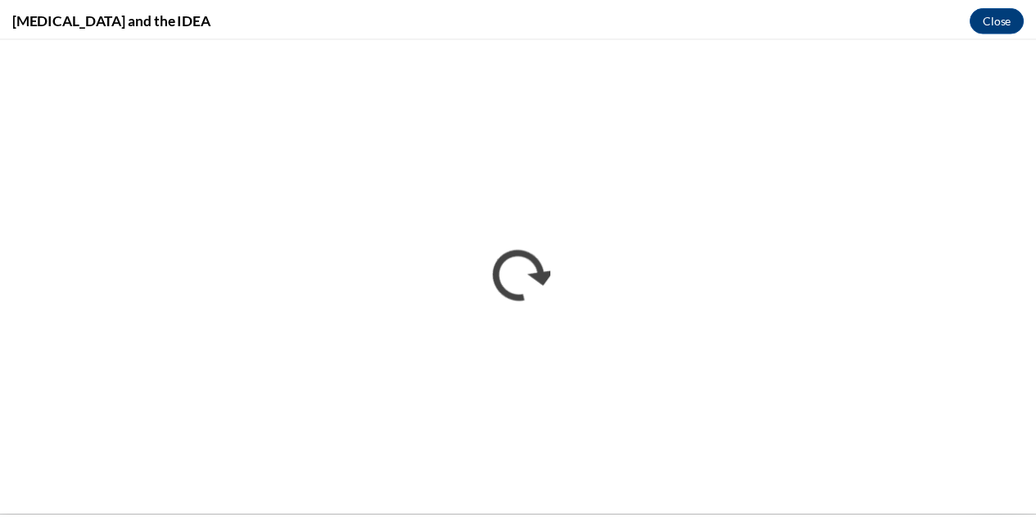
scroll to position [0, 0]
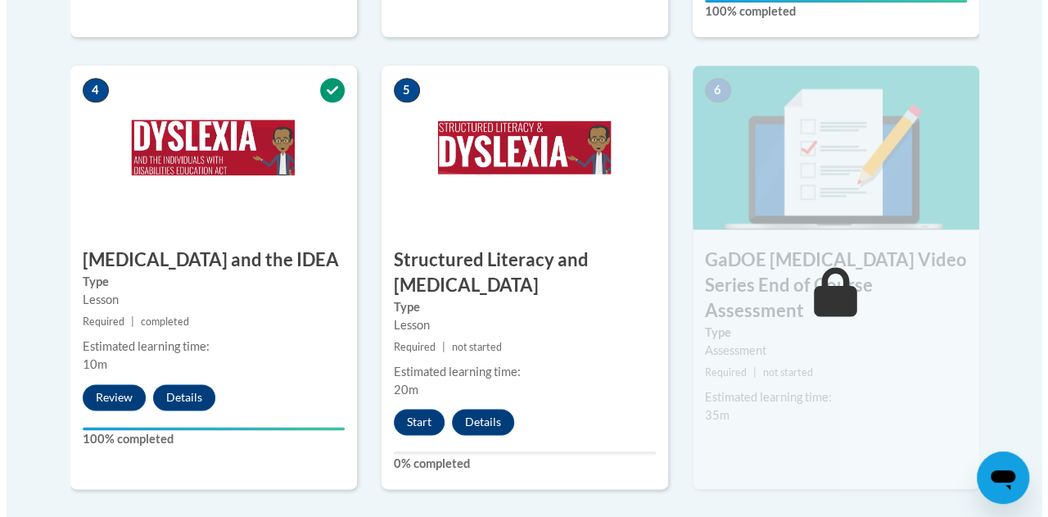
scroll to position [962, 0]
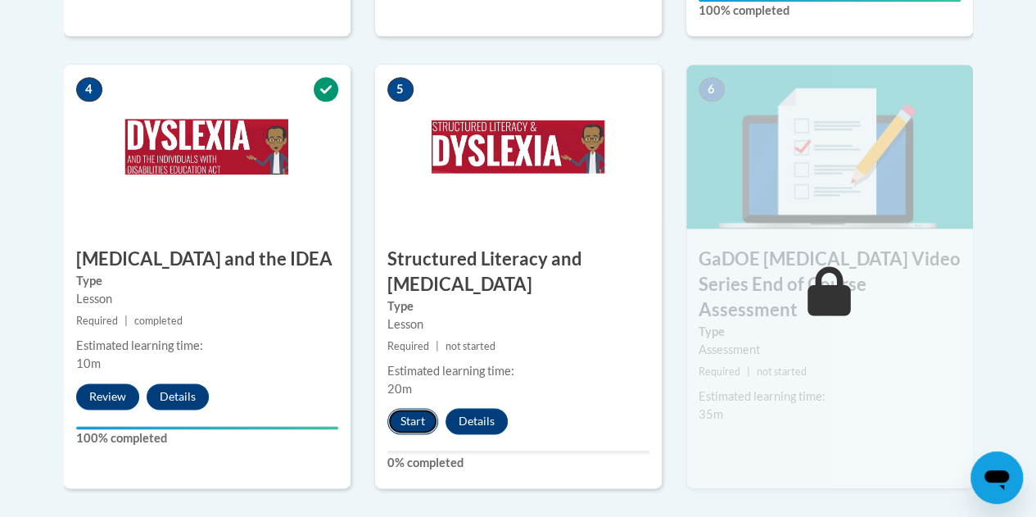
click at [406, 418] on button "Start" at bounding box center [412, 421] width 51 height 26
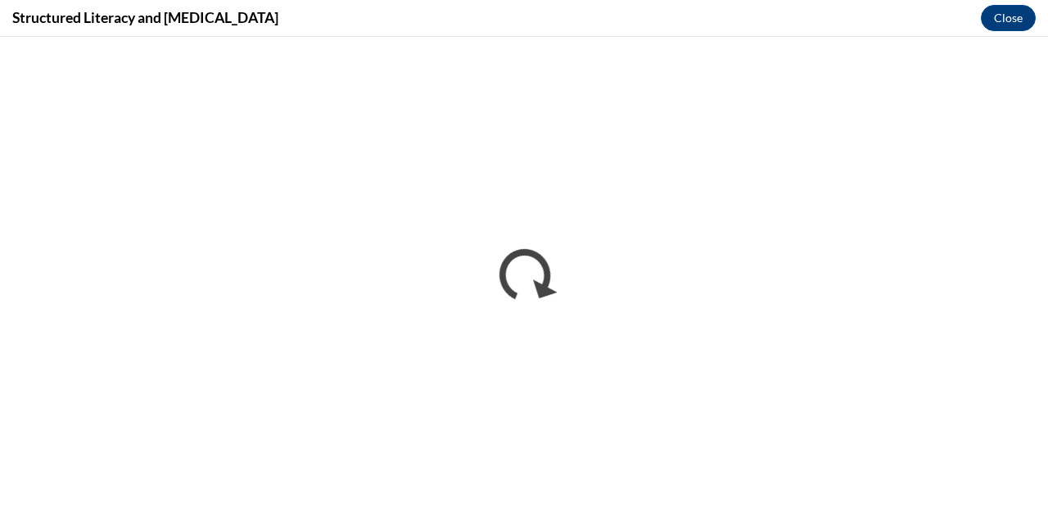
scroll to position [0, 0]
